Goal: Task Accomplishment & Management: Manage account settings

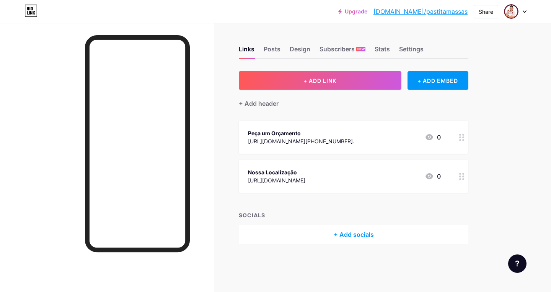
click at [525, 9] on div at bounding box center [516, 12] width 22 height 14
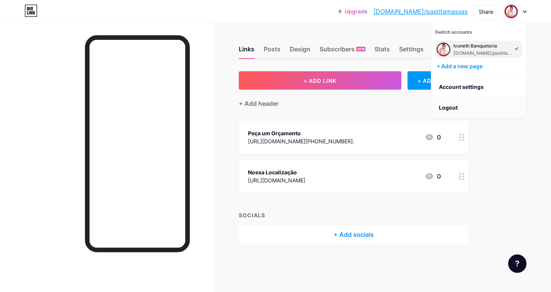
click at [460, 104] on li "Logout" at bounding box center [479, 107] width 95 height 21
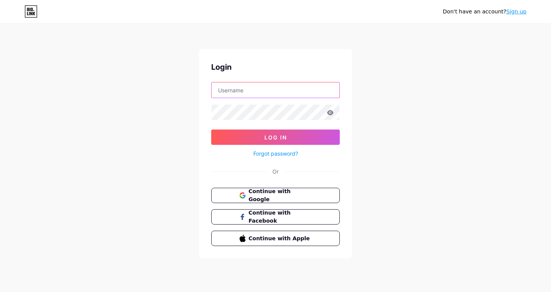
type input "pastitamassas"
click at [276, 137] on button "Log In" at bounding box center [275, 136] width 129 height 15
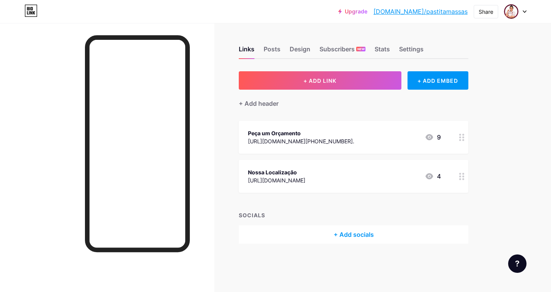
click at [524, 11] on icon at bounding box center [524, 12] width 3 height 2
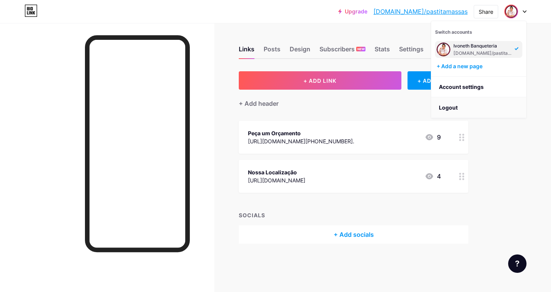
click at [476, 105] on li "Logout" at bounding box center [479, 107] width 95 height 21
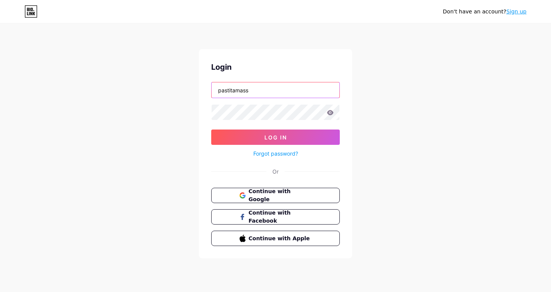
type input "pastitamassasoficial"
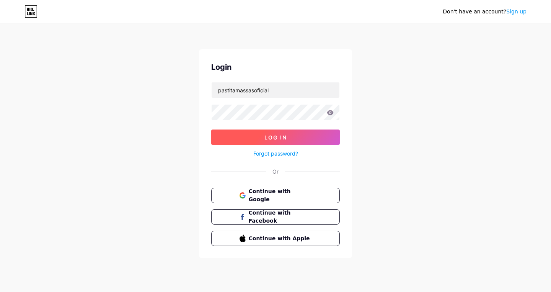
click at [284, 136] on span "Log In" at bounding box center [276, 137] width 23 height 7
